Goal: Communication & Community: Answer question/provide support

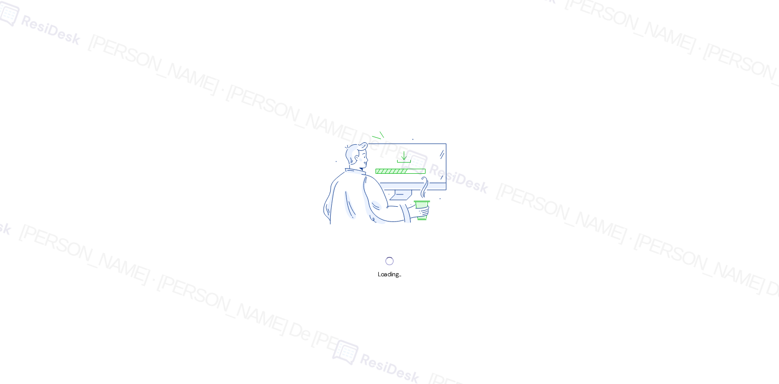
scroll to position [2708, 0]
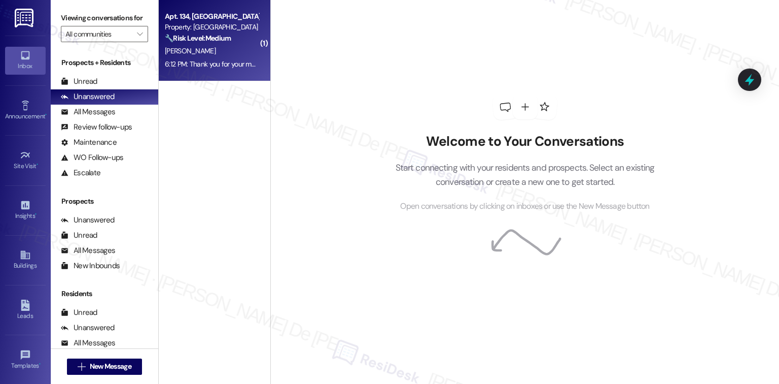
click at [228, 38] on div "🔧 Risk Level: Medium The resident is reporting noise disturbances from new neig…" at bounding box center [212, 38] width 94 height 11
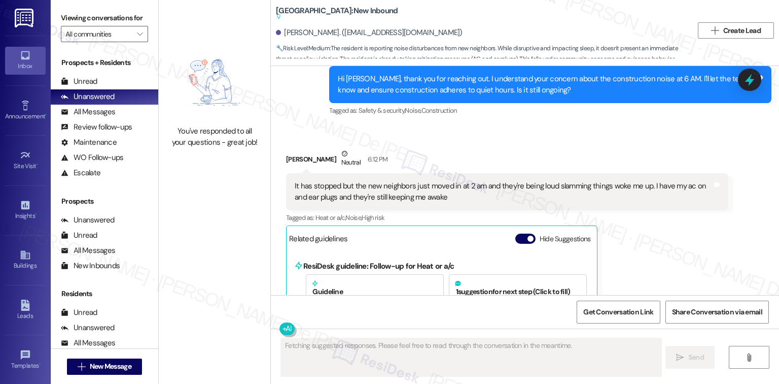
scroll to position [22770, 0]
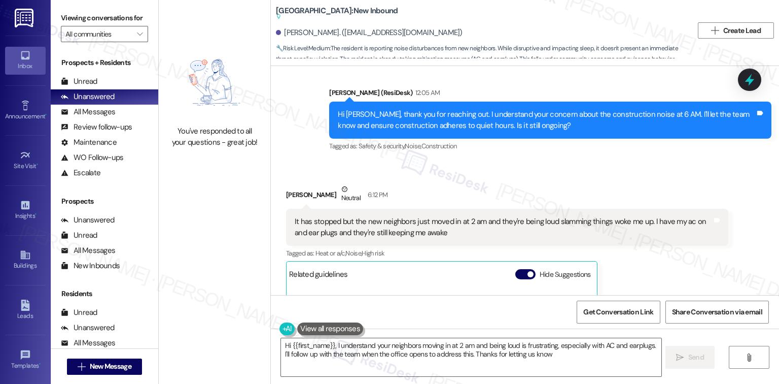
type textarea "Hi {{first_name}}, I understand your neighbors moving in at 2 am and being loud…"
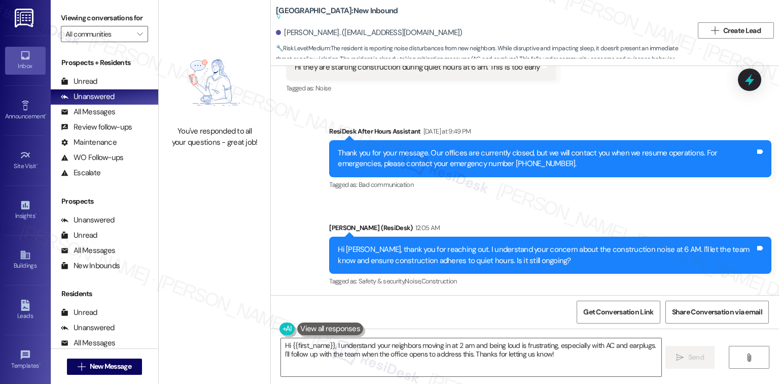
scroll to position [23041, 0]
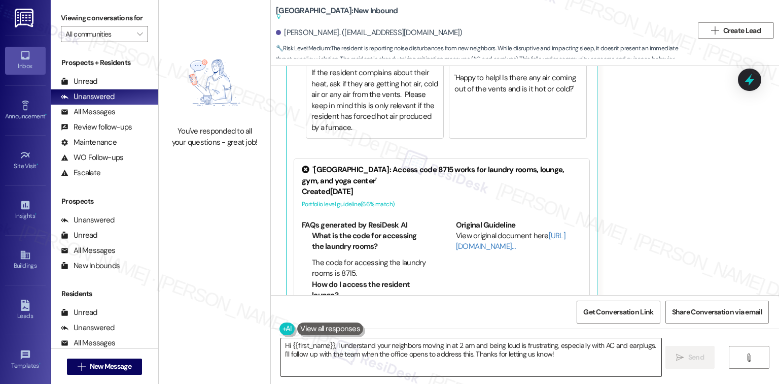
click at [356, 344] on textarea "Hi {{first_name}}, I understand your neighbors moving in at 2 am and being loud…" at bounding box center [471, 357] width 380 height 38
type textarea "understand"
click at [356, 344] on textarea "Hi {{first_name}}, I understand your neighbors moving in at 2 am and being loud…" at bounding box center [471, 357] width 380 height 38
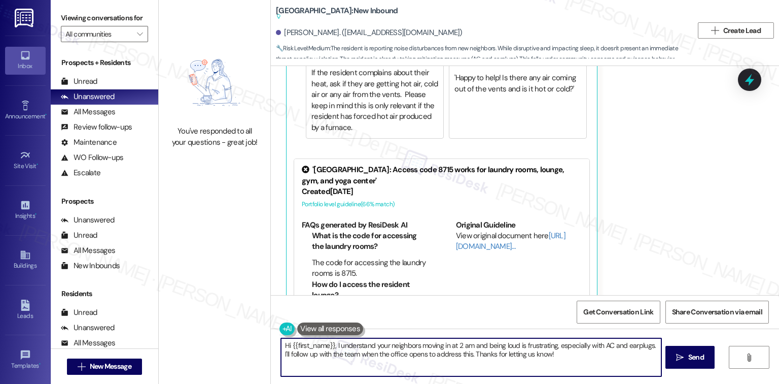
click at [356, 344] on textarea "Hi {{first_name}}, I understand your neighbors moving in at 2 am and being loud…" at bounding box center [471, 357] width 380 height 38
click at [358, 344] on textarea "Hi {{first_name}}, I understand your neighbors moving in at 2 am and being loud…" at bounding box center [471, 357] width 380 height 38
click at [361, 349] on textarea "Hi {{first_name}}, I understand your neighbors moving in at 2 am and being loud…" at bounding box center [471, 357] width 380 height 38
click at [370, 347] on textarea "Hi {{first_name}}, I understand your neighbors moving in at 2 am and being loud…" at bounding box center [471, 357] width 380 height 38
click at [375, 344] on textarea "Hi {{first_name}}, I understand your neighbors moving in at 2 am and being loud…" at bounding box center [471, 357] width 380 height 38
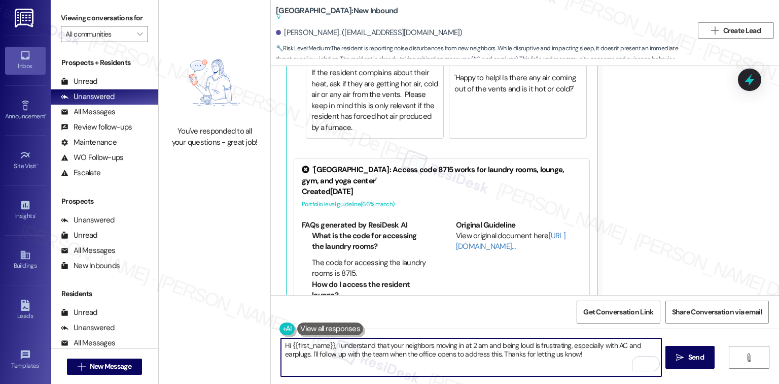
click at [363, 345] on textarea "Hi {{first_name}}, I understand that your neighbors moving in at 2 am and being…" at bounding box center [471, 357] width 380 height 38
drag, startPoint x: 481, startPoint y: 344, endPoint x: 637, endPoint y: 345, distance: 155.7
click at [637, 345] on textarea "Hi {{first_name}}, I understand that your neighbors moving in at 2 am and being…" at bounding box center [471, 357] width 380 height 38
click at [442, 350] on textarea "Hi {{first_name}}, I understand that your neighbors moving in at 2 am. I'll fol…" at bounding box center [471, 357] width 380 height 38
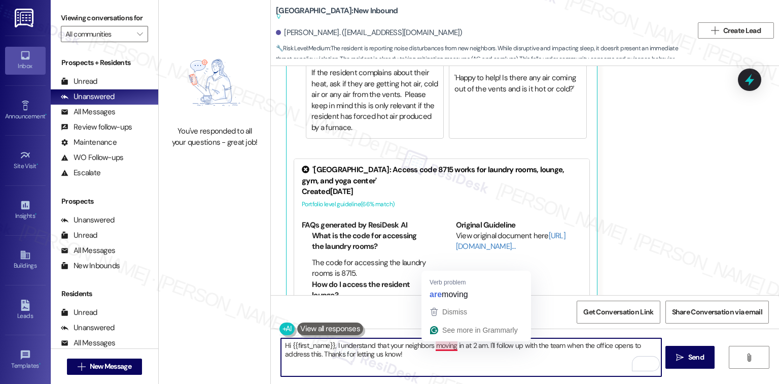
click at [442, 346] on textarea "Hi {{first_name}}, I understand that your neighbors moving in at 2 am. I'll fol…" at bounding box center [471, 357] width 380 height 38
drag, startPoint x: 316, startPoint y: 355, endPoint x: 569, endPoint y: 343, distance: 253.9
click at [569, 343] on textarea "Hi {{first_name}}, I understand that your neighbors are moving in at 2 am. I'll…" at bounding box center [471, 357] width 380 height 38
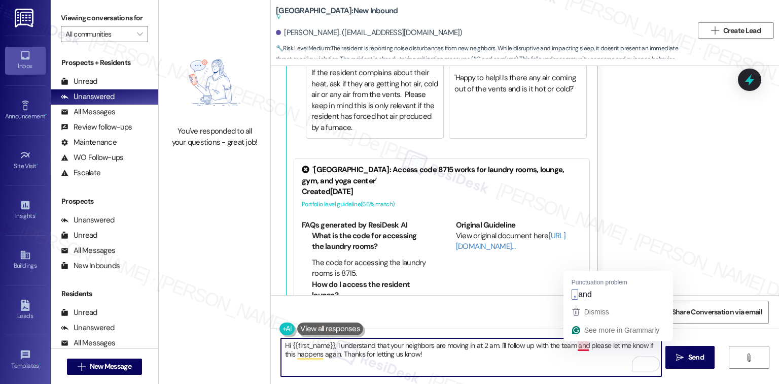
click at [578, 345] on textarea "Hi {{first_name}}, I understand that your neighbors are moving in at 2 am. I'll…" at bounding box center [471, 357] width 380 height 38
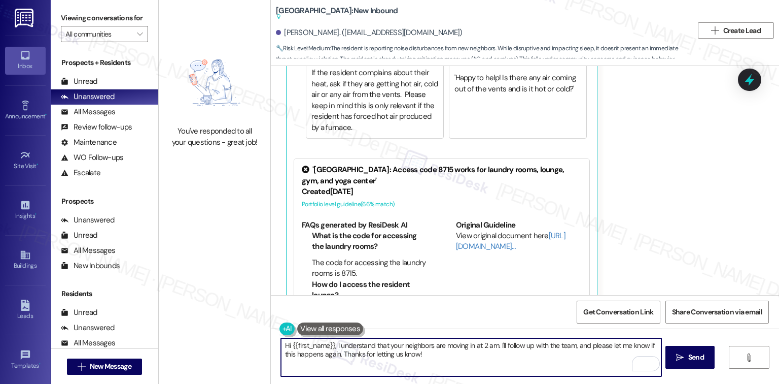
click at [494, 346] on textarea "Hi {{first_name}}, I understand that your neighbors are moving in at 2 am. I'll…" at bounding box center [471, 357] width 380 height 38
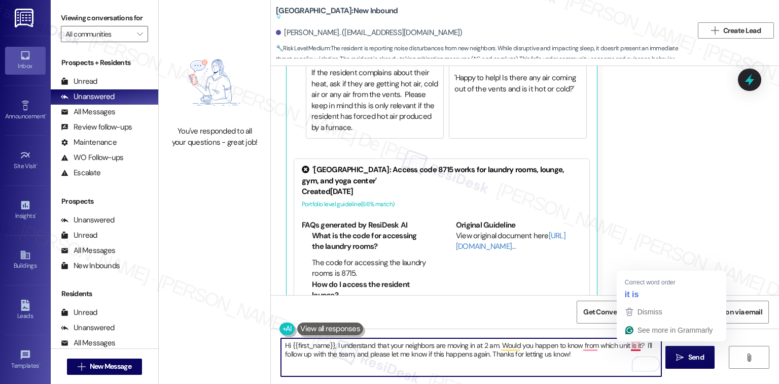
click at [633, 346] on textarea "Hi {{first_name}}, I understand that your neighbors are moving in at 2 am. Woul…" at bounding box center [471, 357] width 380 height 38
click at [575, 356] on textarea "Hi {{first_name}}, I understand that your neighbors are moving in at 2 am. Woul…" at bounding box center [471, 357] width 380 height 38
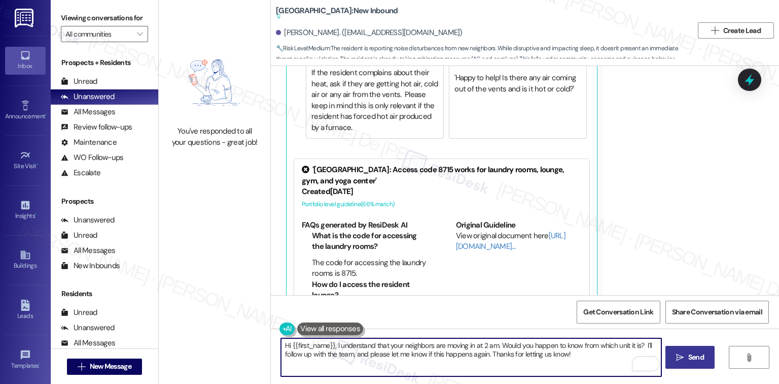
type textarea "Hi {{first_name}}, I understand that your neighbors are moving in at 2 am. Woul…"
click at [688, 360] on span "Send" at bounding box center [696, 357] width 16 height 11
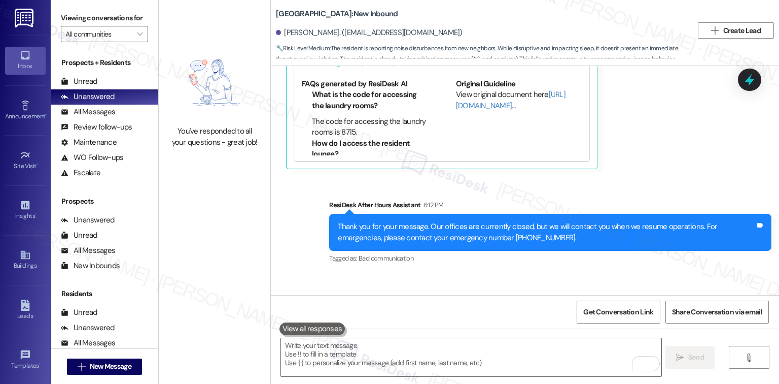
scroll to position [22803, 0]
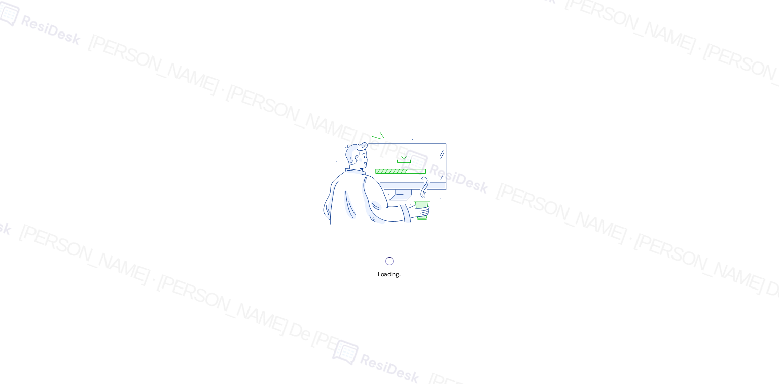
scroll to position [2708, 0]
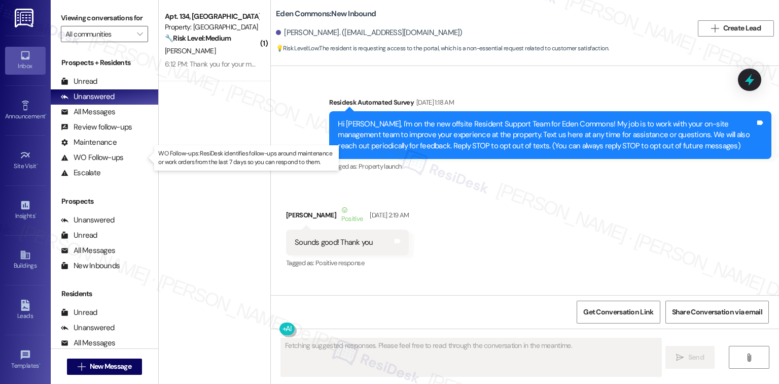
type textarea "Fetching suggested responses. Please feel free to read through the conversation…"
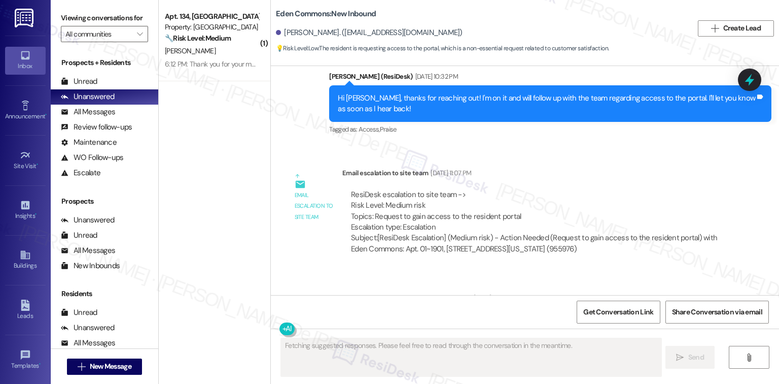
scroll to position [97, 0]
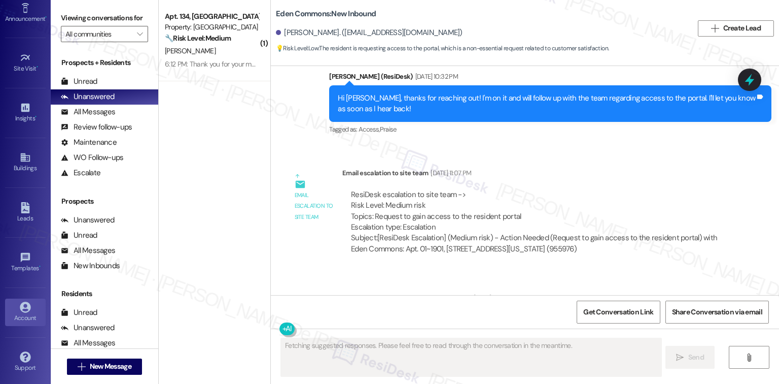
click at [21, 301] on icon at bounding box center [25, 306] width 11 height 11
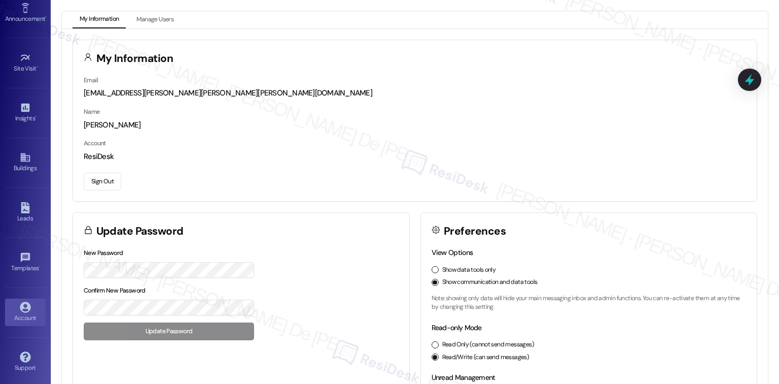
click at [100, 177] on button "Sign Out" at bounding box center [103, 181] width 38 height 18
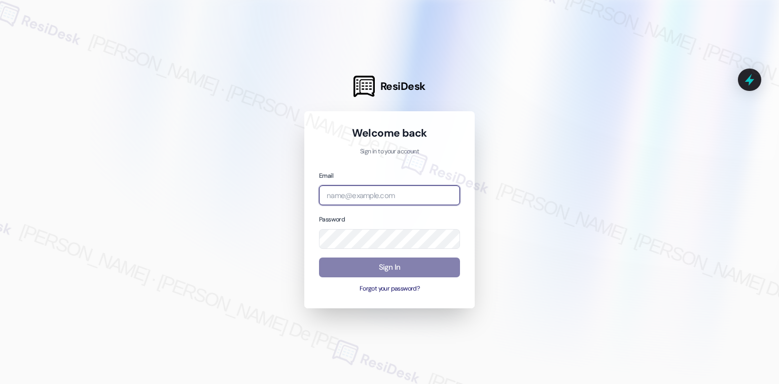
click at [383, 203] on input "email" at bounding box center [389, 195] width 141 height 20
click at [449, 200] on input "email" at bounding box center [389, 195] width 141 height 20
click at [0, 383] on com-1password-button at bounding box center [0, 384] width 0 height 0
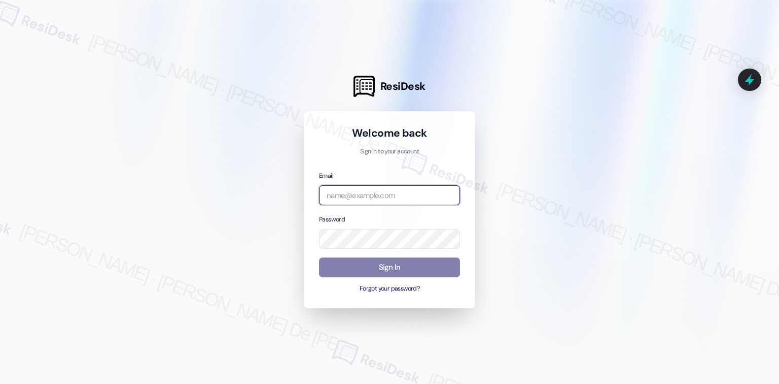
click at [0, 383] on com-1password-button at bounding box center [0, 384] width 0 height 0
type input "automated-surveys-habitat-cristel.joy.de.jesus@habitat.com"
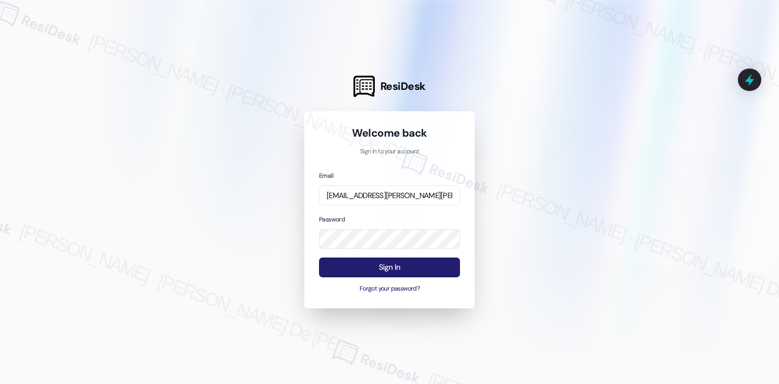
click at [379, 276] on button "Sign In" at bounding box center [389, 267] width 141 height 20
